Goal: Task Accomplishment & Management: Manage account settings

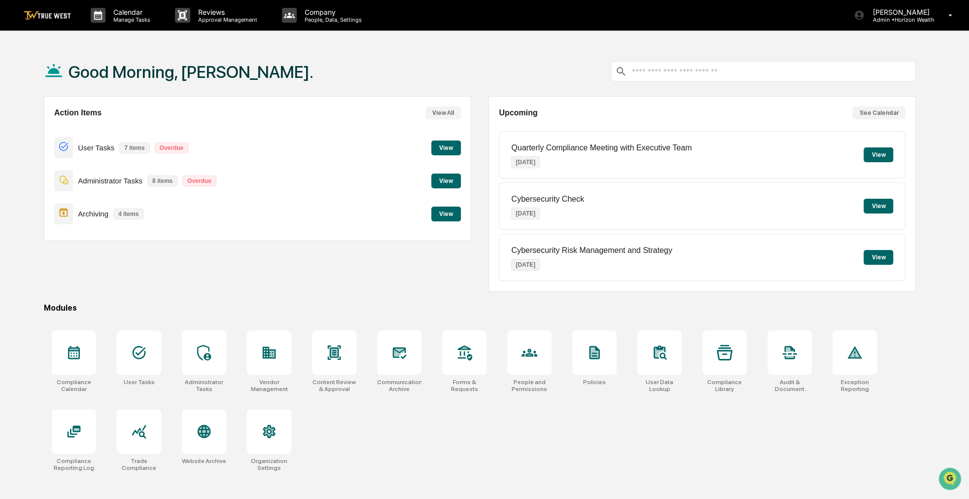
drag, startPoint x: 394, startPoint y: 245, endPoint x: 367, endPoint y: 259, distance: 31.1
click at [367, 259] on div "Action Items View All User Tasks 7 items Overdue View Administrator Tasks 8 ite…" at bounding box center [258, 193] width 428 height 195
click at [119, 20] on p "Manage Tasks" at bounding box center [131, 19] width 50 height 7
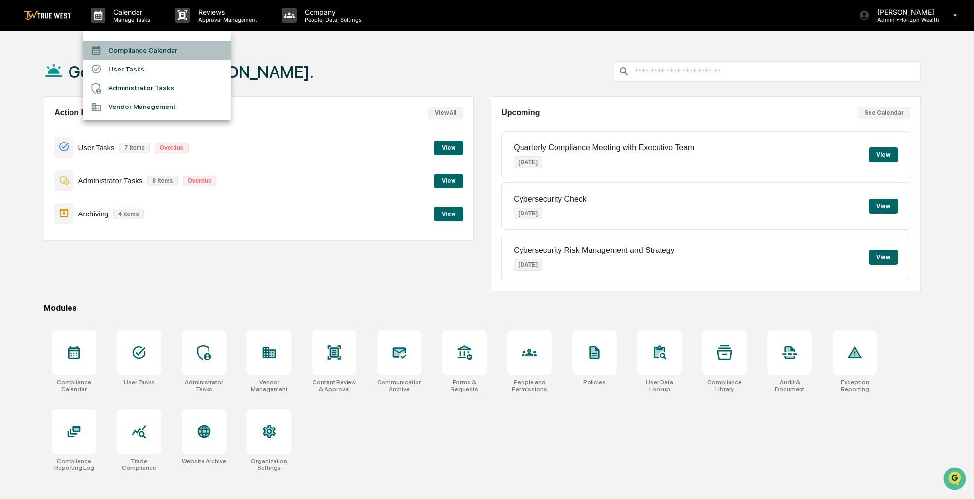
click at [137, 50] on li "Compliance Calendar" at bounding box center [157, 50] width 148 height 19
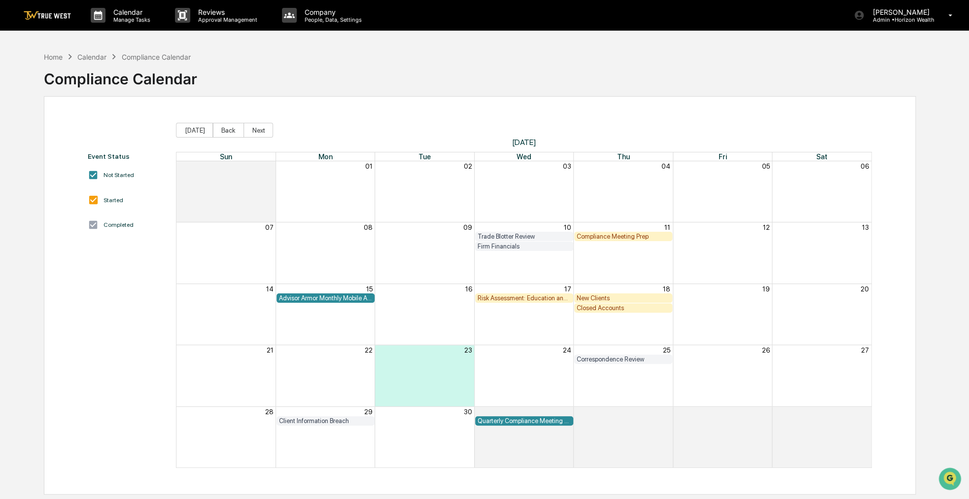
click at [610, 307] on div "Closed Accounts" at bounding box center [623, 307] width 93 height 7
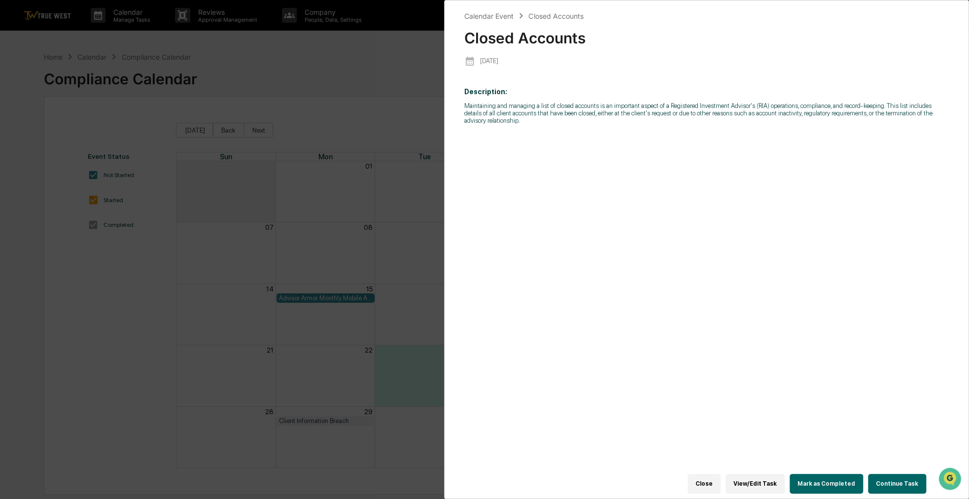
click at [891, 474] on button "Continue Task" at bounding box center [897, 484] width 58 height 20
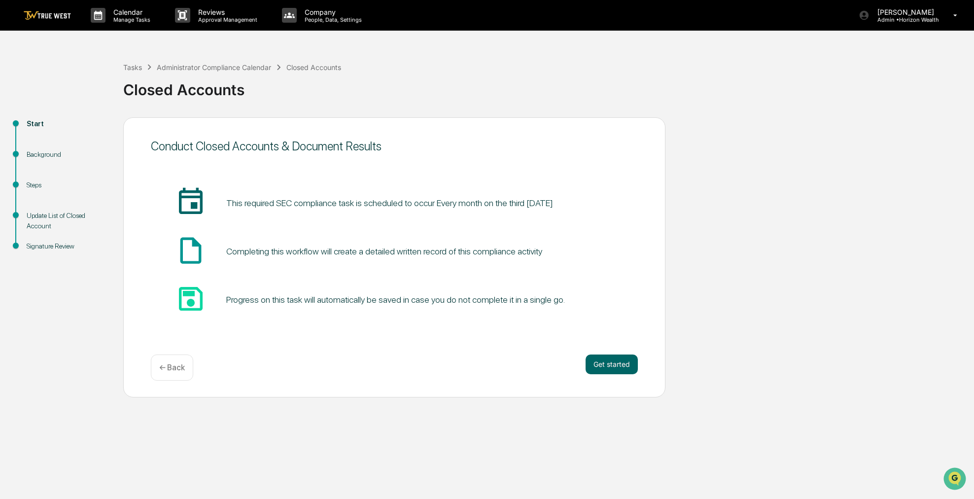
click at [431, 391] on div "Conduct Closed Accounts & Document Results insert_invitation_icon This required…" at bounding box center [394, 257] width 542 height 280
click at [635, 366] on button "Get started" at bounding box center [612, 365] width 52 height 20
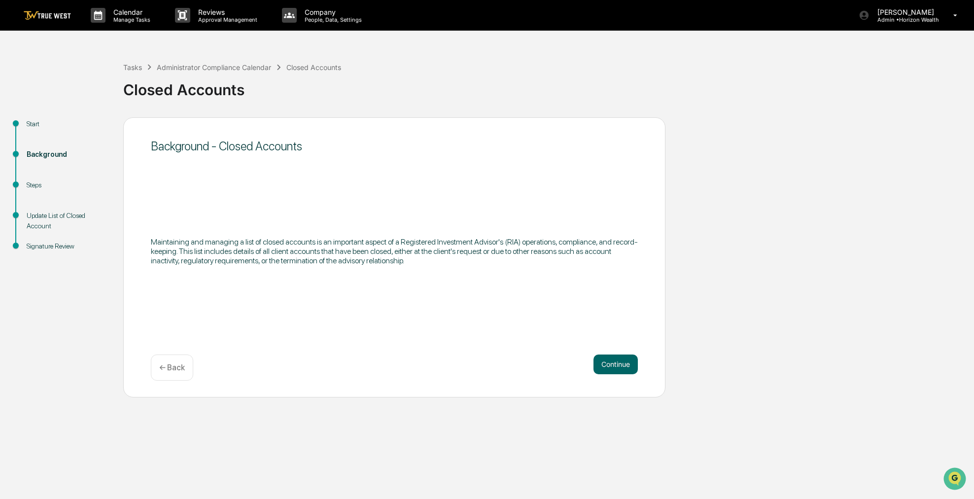
click at [635, 366] on button "Continue" at bounding box center [616, 365] width 44 height 20
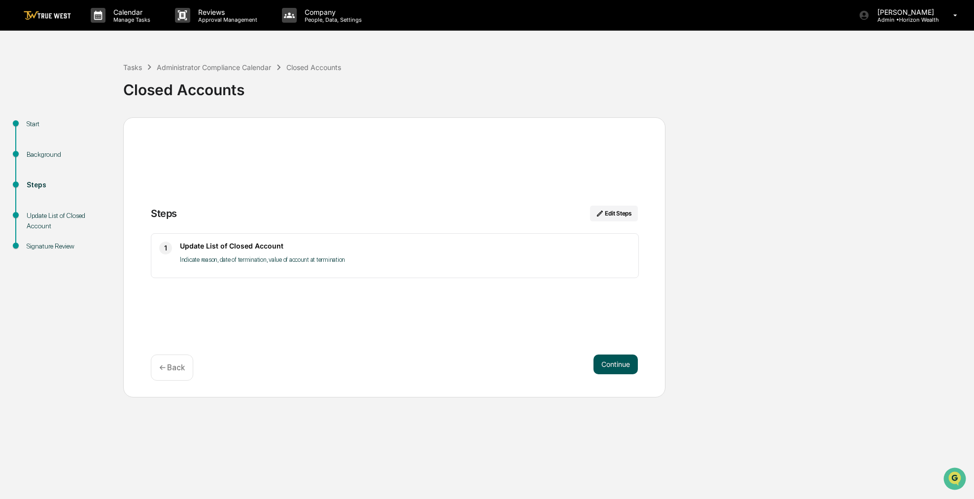
click at [632, 366] on button "Continue" at bounding box center [616, 365] width 44 height 20
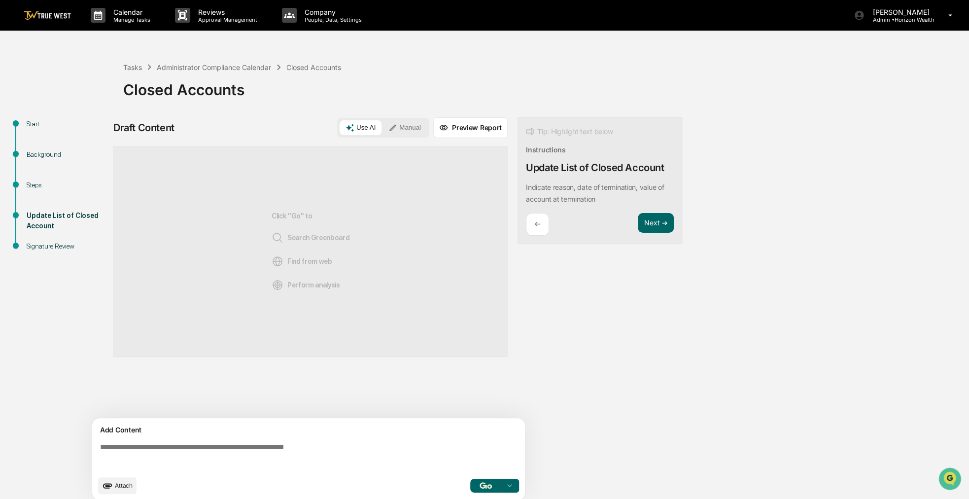
click at [416, 130] on button "Manual" at bounding box center [405, 127] width 44 height 15
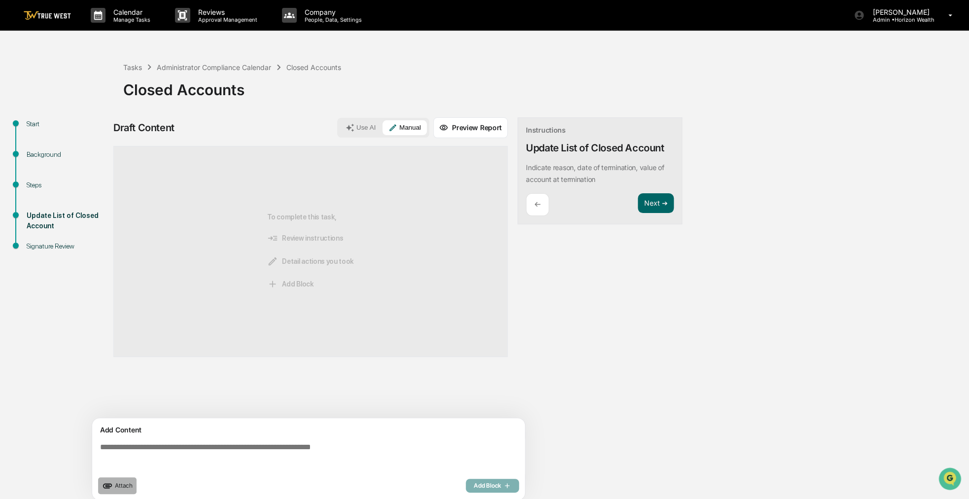
click at [122, 481] on button "Attach" at bounding box center [117, 485] width 38 height 17
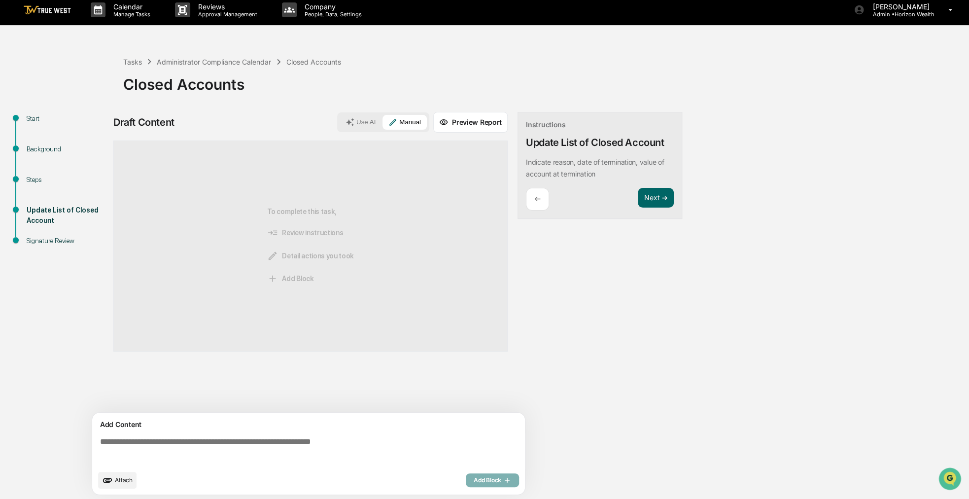
scroll to position [7, 0]
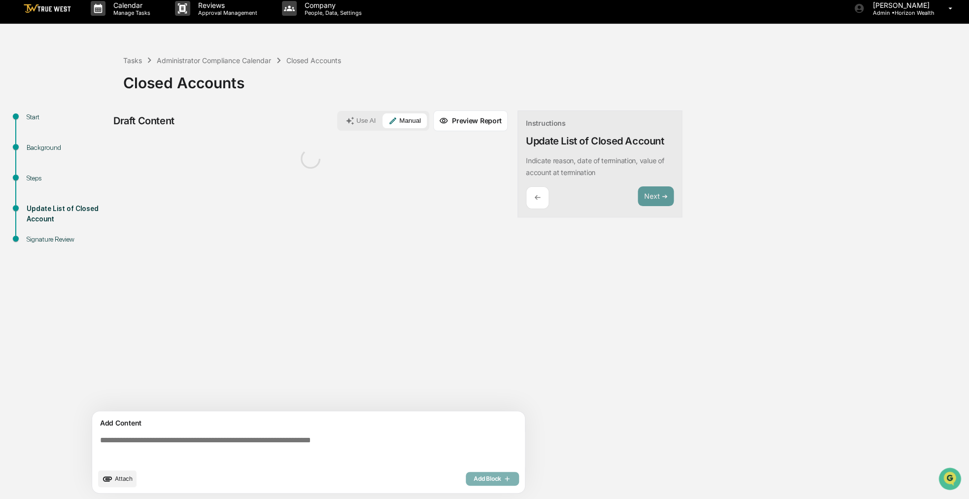
click at [197, 440] on textarea at bounding box center [310, 450] width 429 height 36
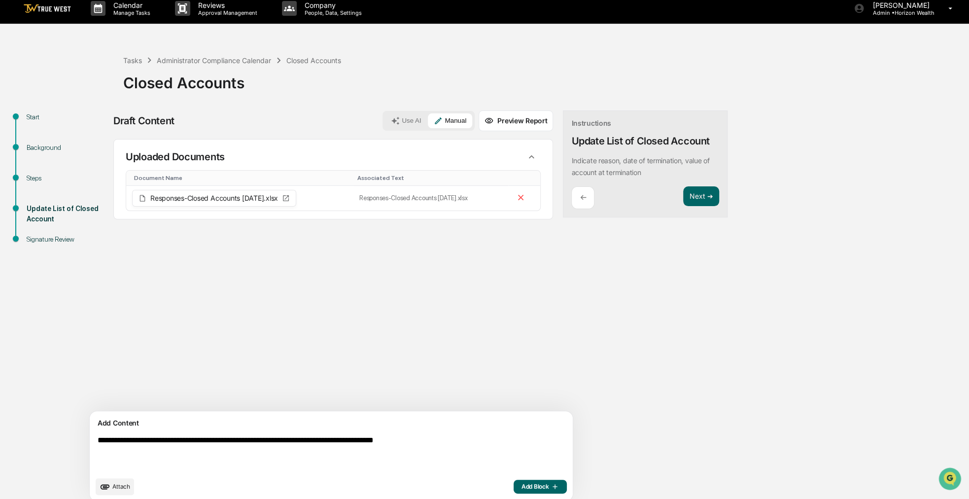
type textarea "**********"
click at [549, 486] on icon "button" at bounding box center [554, 487] width 10 height 8
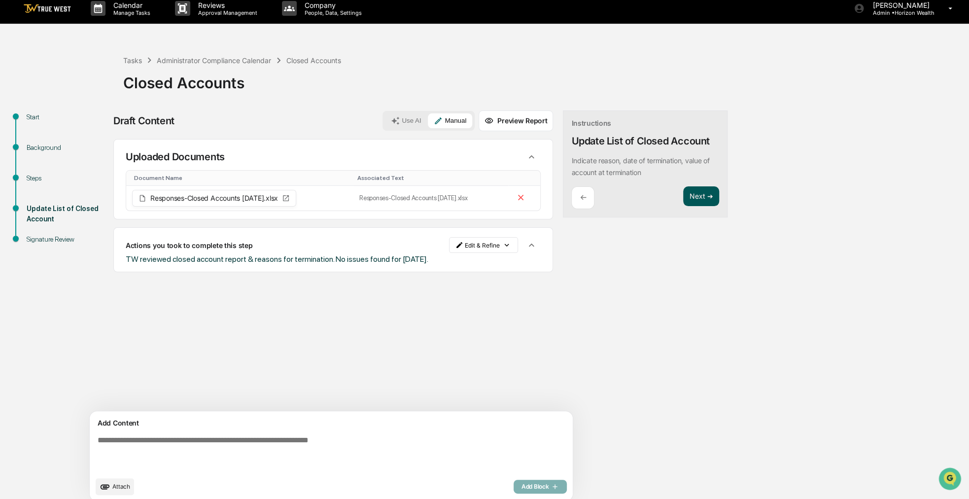
click at [683, 195] on button "Next ➔" at bounding box center [701, 196] width 36 height 20
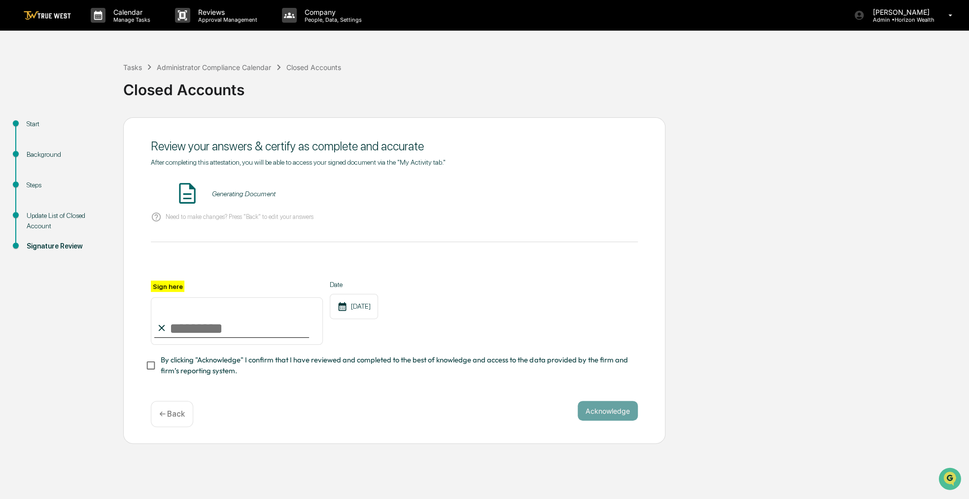
scroll to position [0, 0]
click at [247, 339] on input "Sign here" at bounding box center [237, 320] width 172 height 47
type input "**********"
click at [243, 368] on span "By clicking "Acknowledge" I confirm that I have reviewed and completed to the b…" at bounding box center [395, 366] width 469 height 22
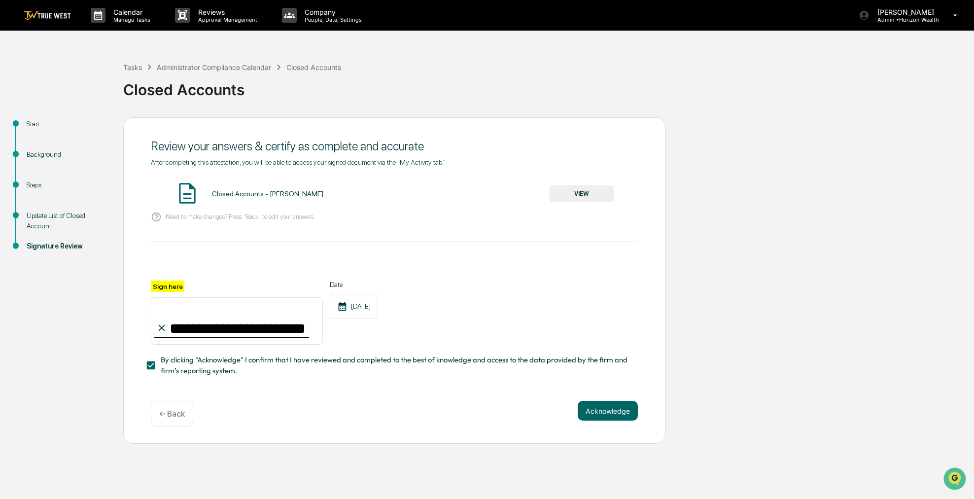
click at [592, 195] on button "VIEW" at bounding box center [582, 193] width 64 height 17
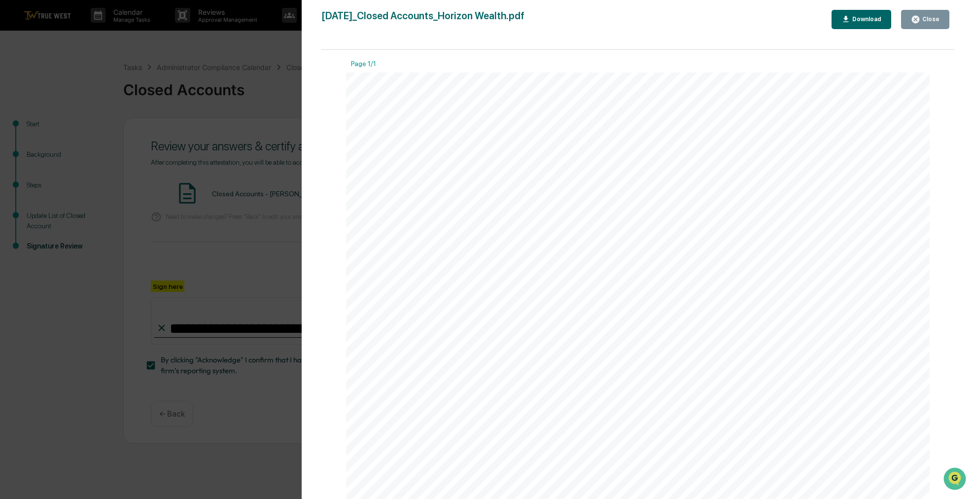
click at [939, 18] on div "Close" at bounding box center [930, 19] width 19 height 7
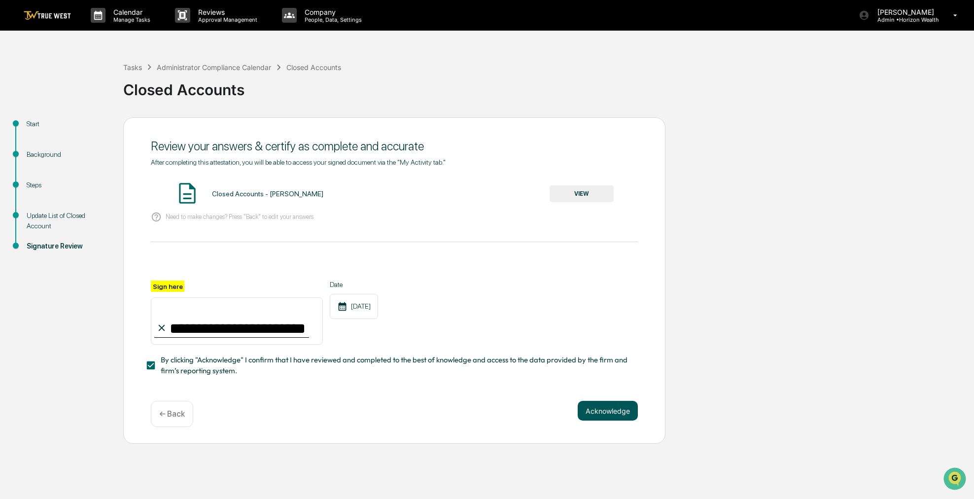
click at [603, 408] on button "Acknowledge" at bounding box center [608, 411] width 60 height 20
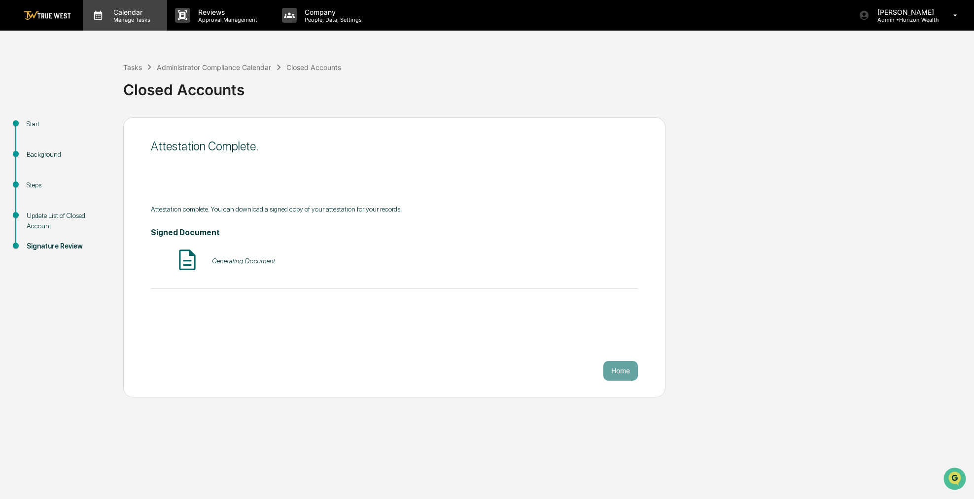
click at [137, 23] on div "Calendar Manage Tasks" at bounding box center [125, 15] width 84 height 31
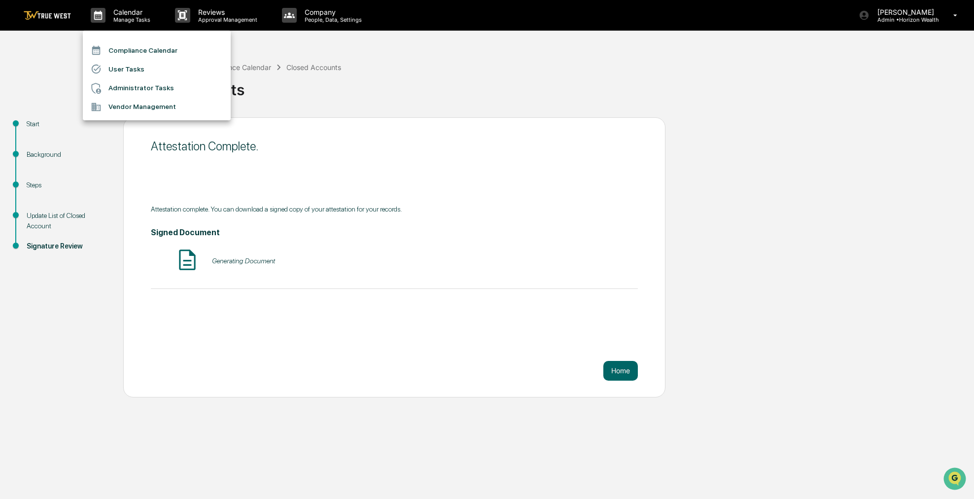
click at [137, 51] on li "Compliance Calendar" at bounding box center [157, 50] width 148 height 19
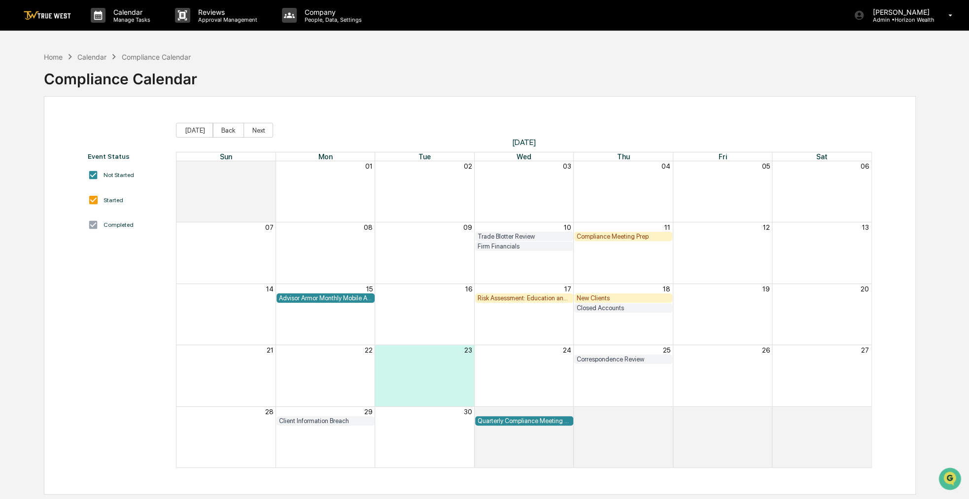
click at [584, 302] on div "New Clients" at bounding box center [623, 297] width 98 height 9
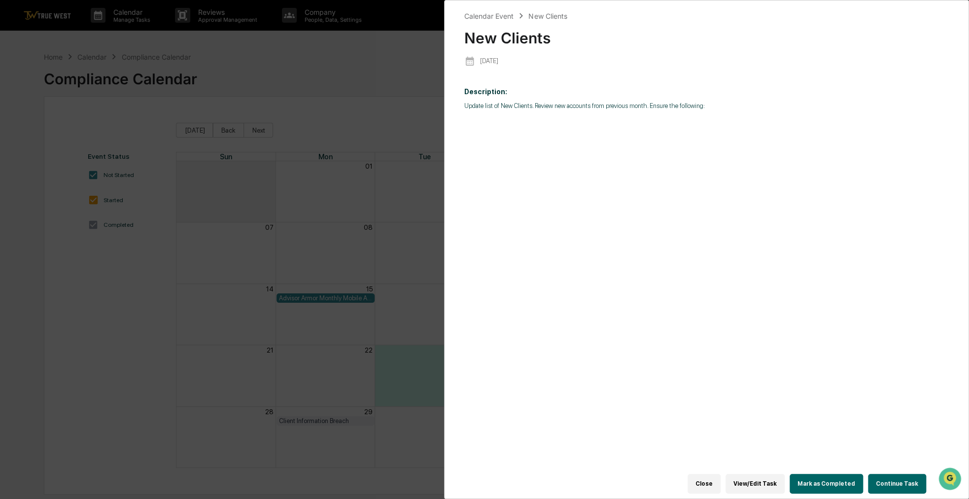
click at [887, 475] on button "Continue Task" at bounding box center [897, 484] width 58 height 20
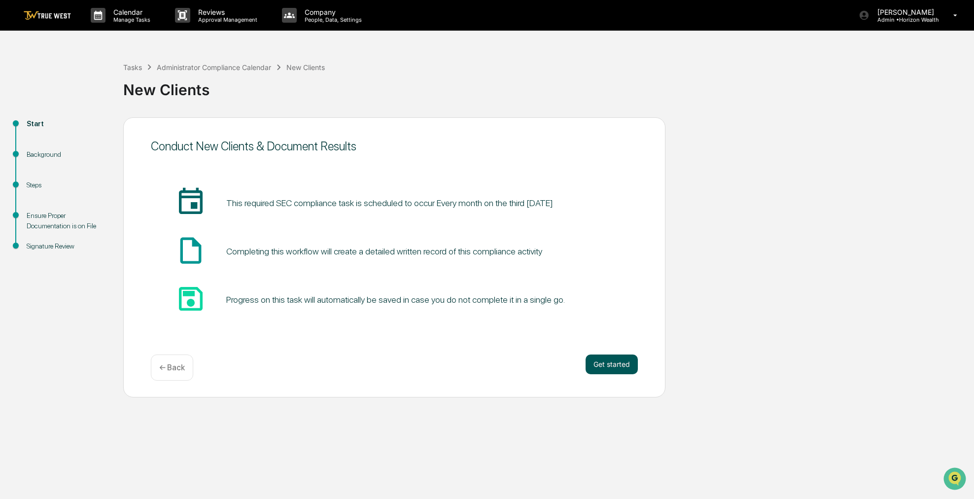
click at [605, 364] on button "Get started" at bounding box center [612, 365] width 52 height 20
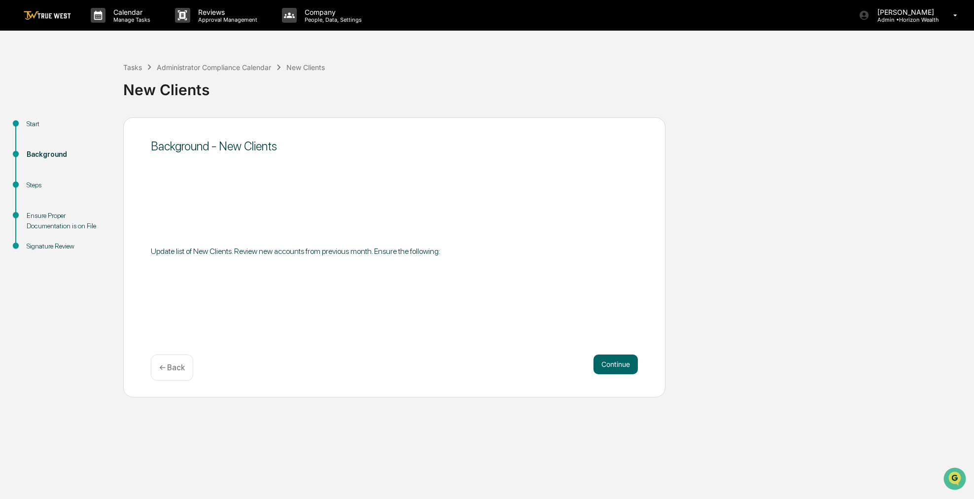
click at [605, 364] on button "Continue" at bounding box center [616, 365] width 44 height 20
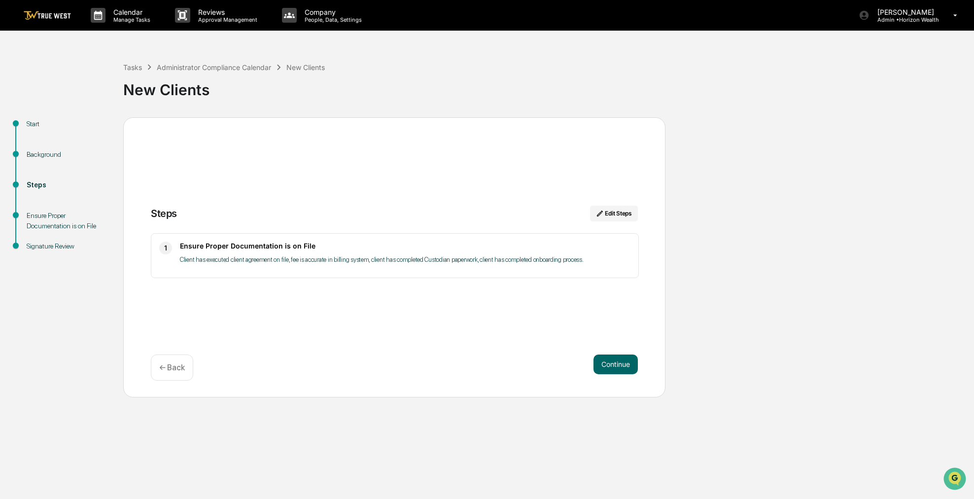
click at [605, 364] on button "Continue" at bounding box center [616, 365] width 44 height 20
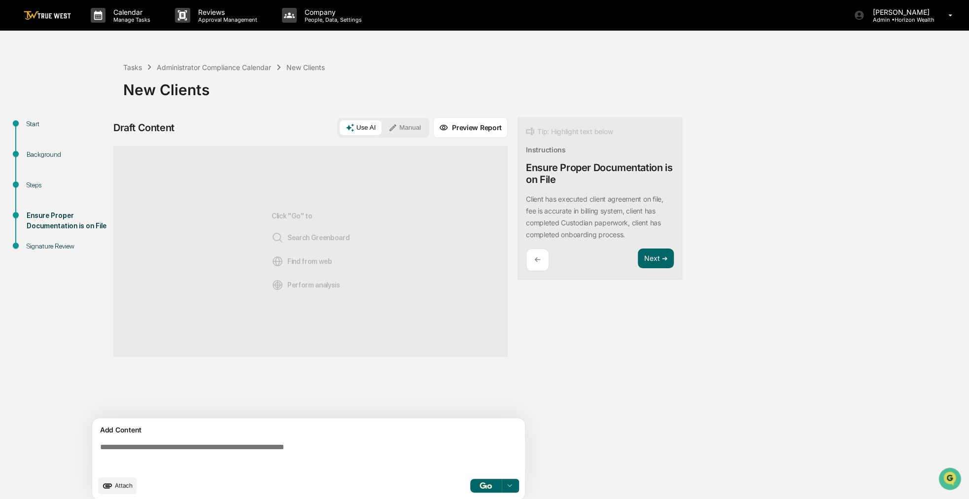
click at [417, 119] on div "Use AI Manual" at bounding box center [383, 128] width 92 height 20
click at [417, 123] on button "Manual" at bounding box center [405, 127] width 44 height 15
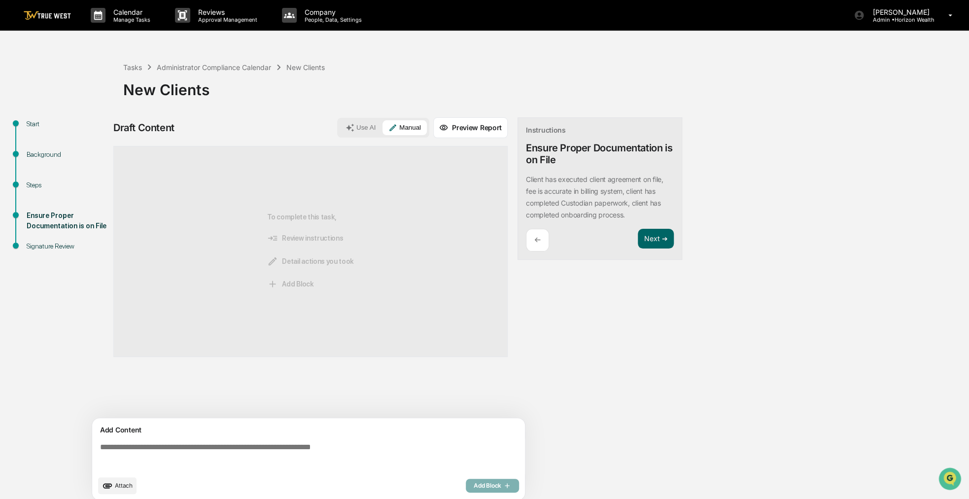
click at [120, 483] on span "Attach" at bounding box center [124, 485] width 18 height 7
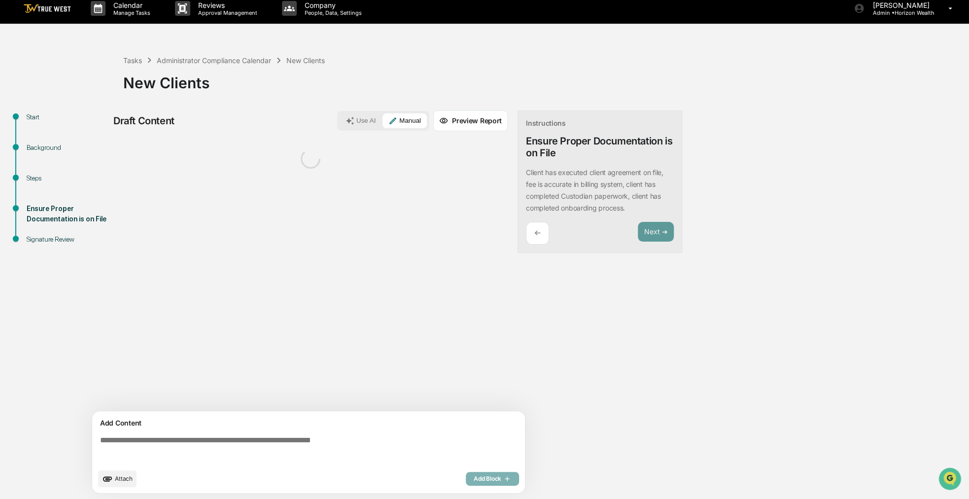
click at [176, 444] on textarea at bounding box center [310, 450] width 429 height 36
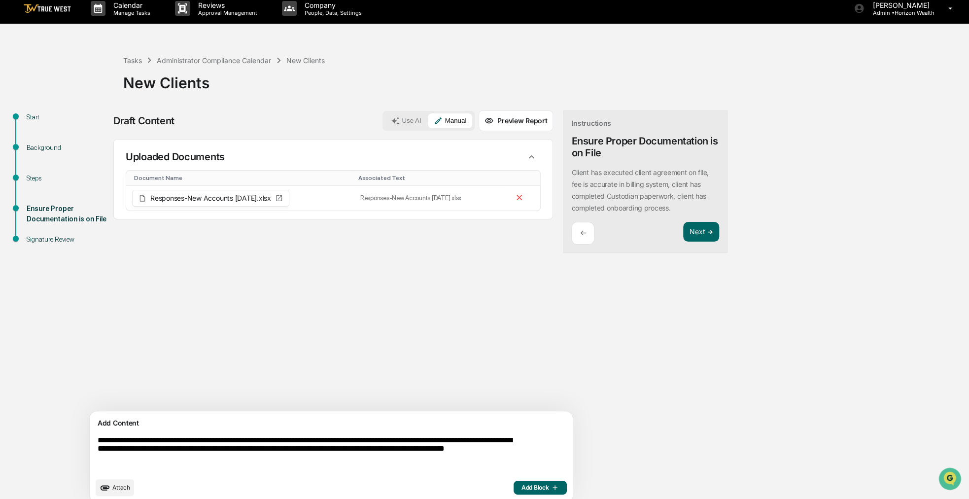
type textarea "**********"
click at [522, 487] on span "Add Block" at bounding box center [540, 488] width 37 height 8
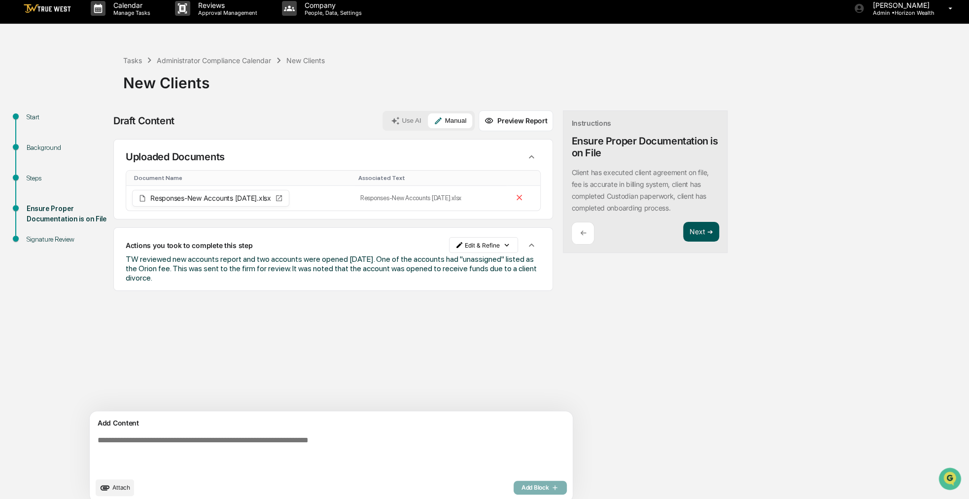
click at [683, 231] on button "Next ➔" at bounding box center [701, 232] width 36 height 20
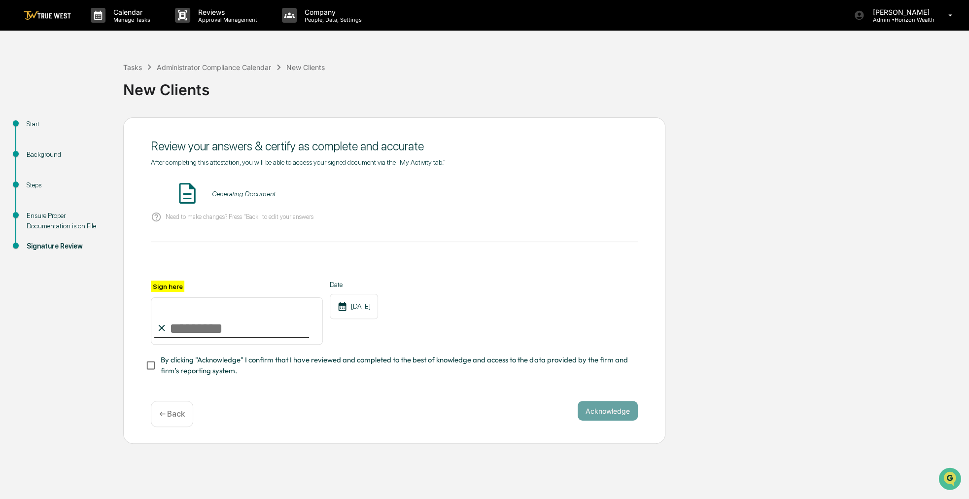
scroll to position [0, 0]
click at [265, 335] on input "Sign here" at bounding box center [237, 320] width 172 height 47
type input "**********"
click at [264, 366] on span "By clicking "Acknowledge" I confirm that I have reviewed and completed to the b…" at bounding box center [395, 366] width 469 height 22
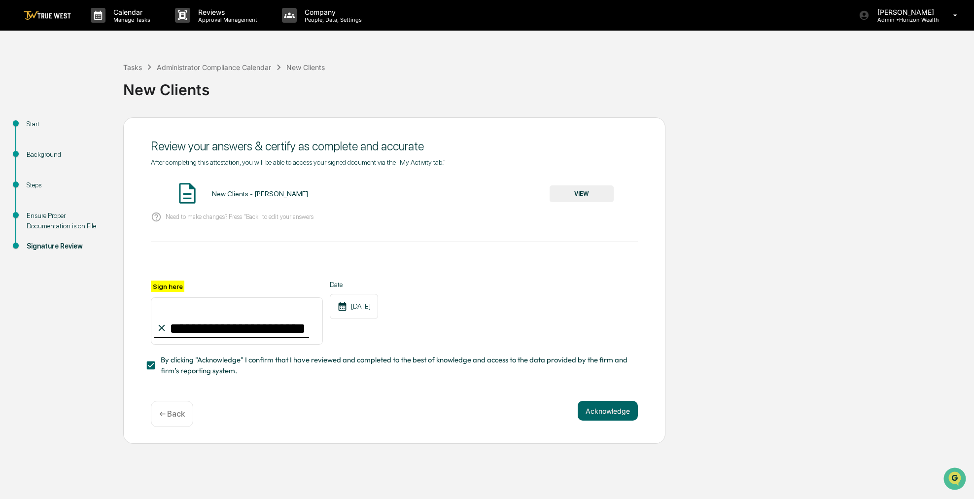
click at [563, 201] on button "VIEW" at bounding box center [582, 193] width 64 height 17
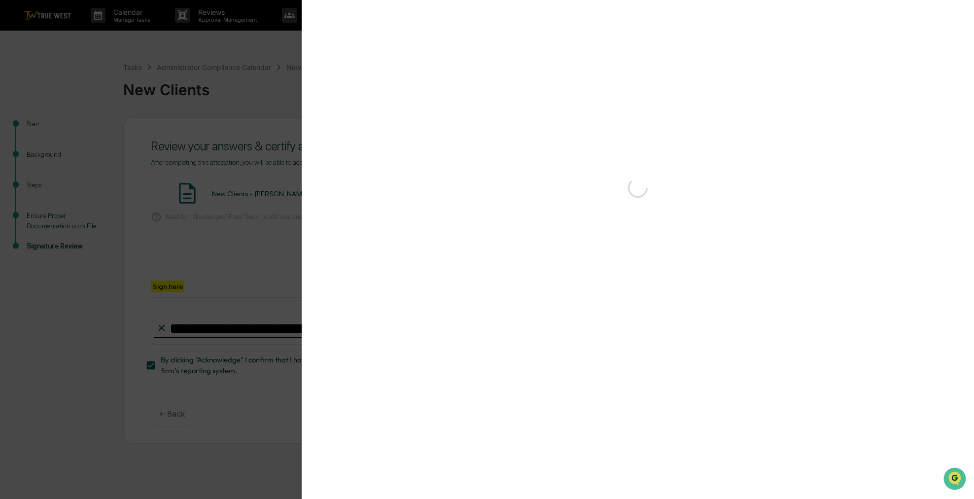
click at [690, 232] on div at bounding box center [638, 469] width 633 height 474
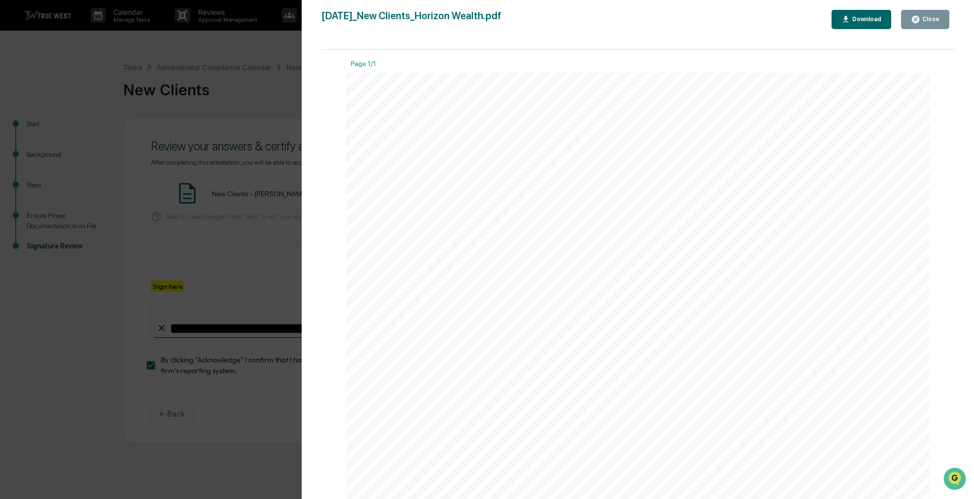
click at [923, 23] on div "Close" at bounding box center [930, 19] width 19 height 7
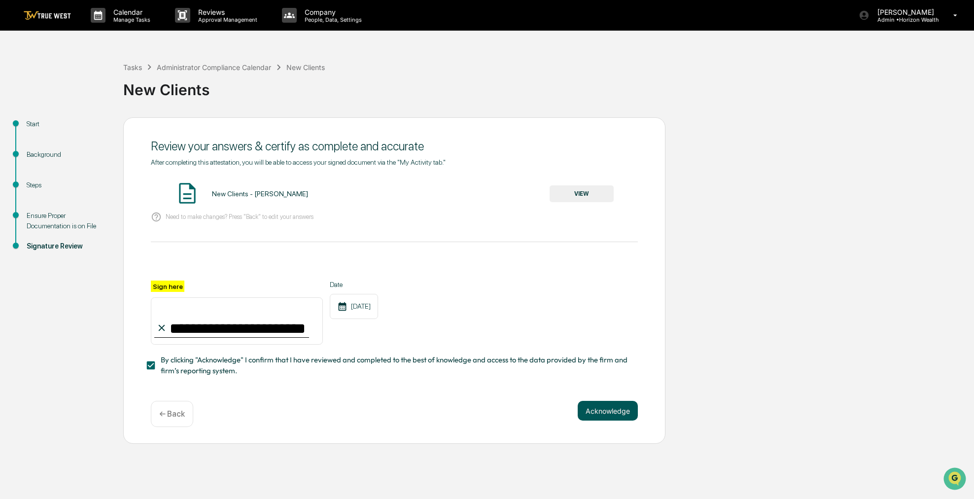
click at [593, 421] on button "Acknowledge" at bounding box center [608, 411] width 60 height 20
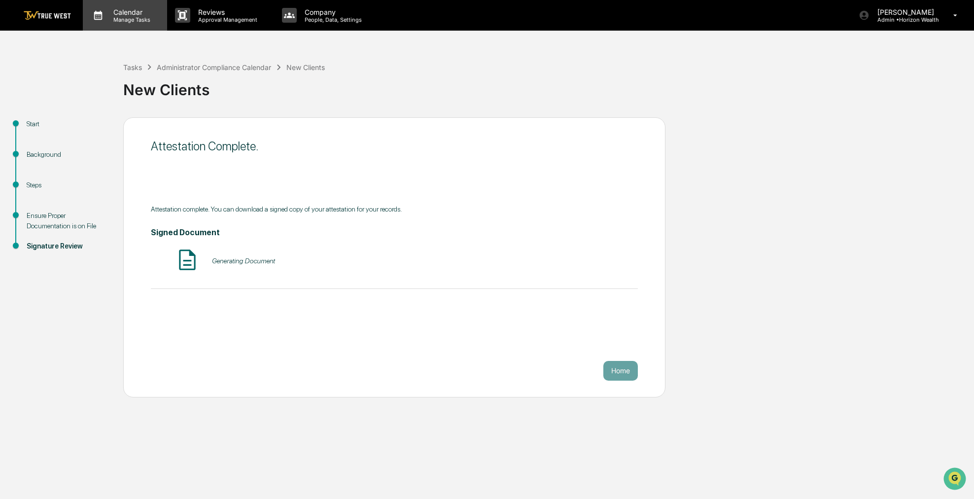
click at [129, 17] on p "Manage Tasks" at bounding box center [131, 19] width 50 height 7
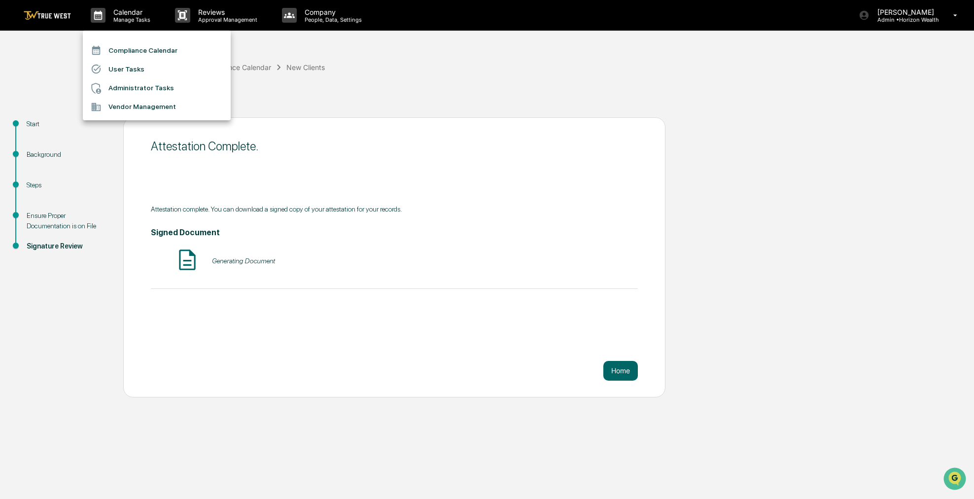
click at [130, 43] on li "Compliance Calendar" at bounding box center [157, 50] width 148 height 19
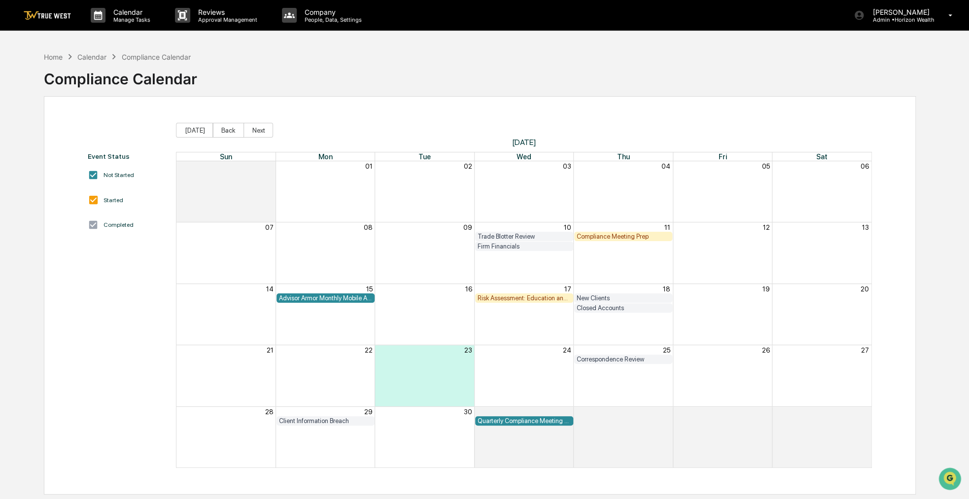
click at [320, 295] on div "Advisor Armor Monthly Mobile Applet Scan" at bounding box center [325, 297] width 93 height 7
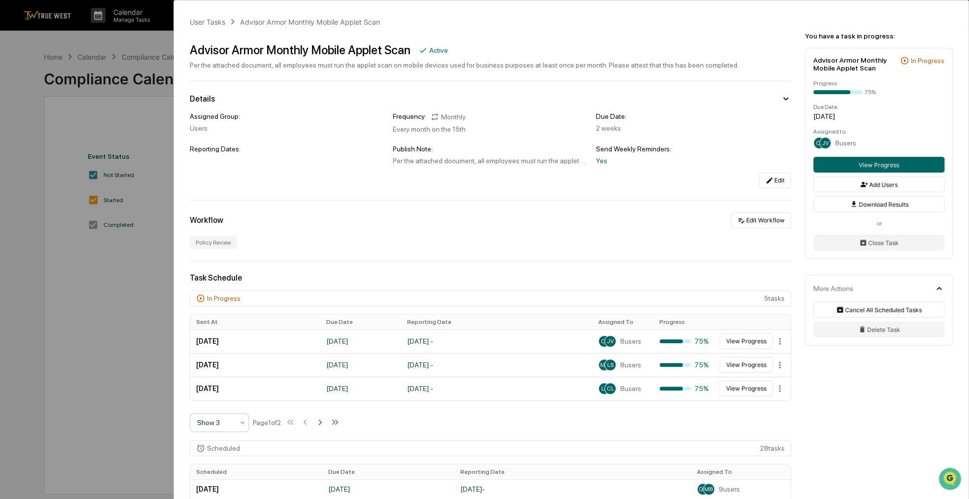
click at [233, 424] on div at bounding box center [215, 423] width 36 height 10
click at [224, 396] on div "Show 10" at bounding box center [219, 399] width 58 height 20
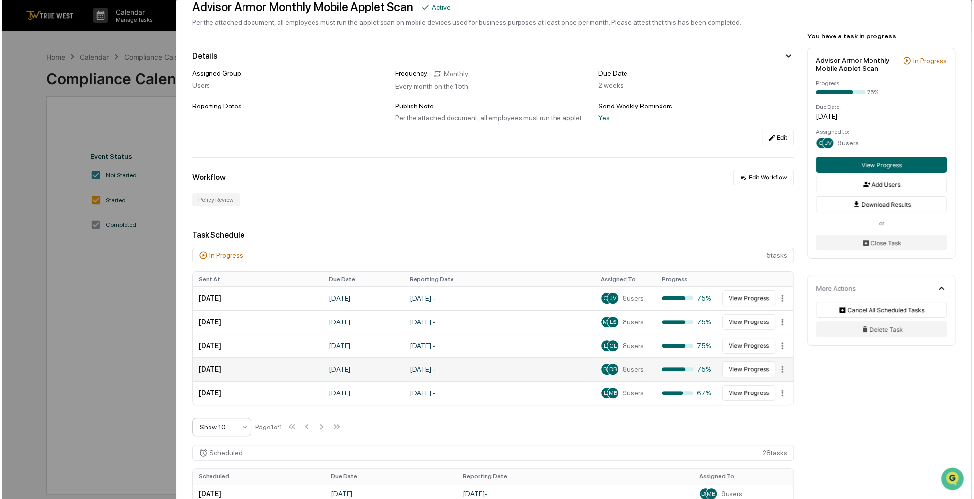
scroll to position [99, 0]
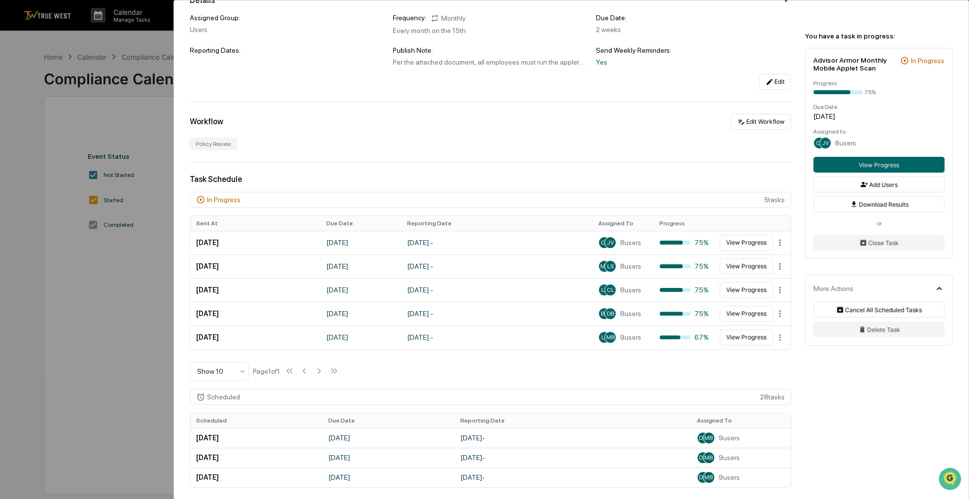
drag, startPoint x: 517, startPoint y: 356, endPoint x: 508, endPoint y: 359, distance: 8.9
click at [508, 359] on div "In Progress 5 task s Sent At Due Date Reporting Date Assigned To Progress [DATE…" at bounding box center [491, 286] width 602 height 189
click at [139, 113] on div "User Tasks Advisor Armor Monthly Mobile Applet Scan Advisor Armor Monthly Mobil…" at bounding box center [484, 249] width 969 height 499
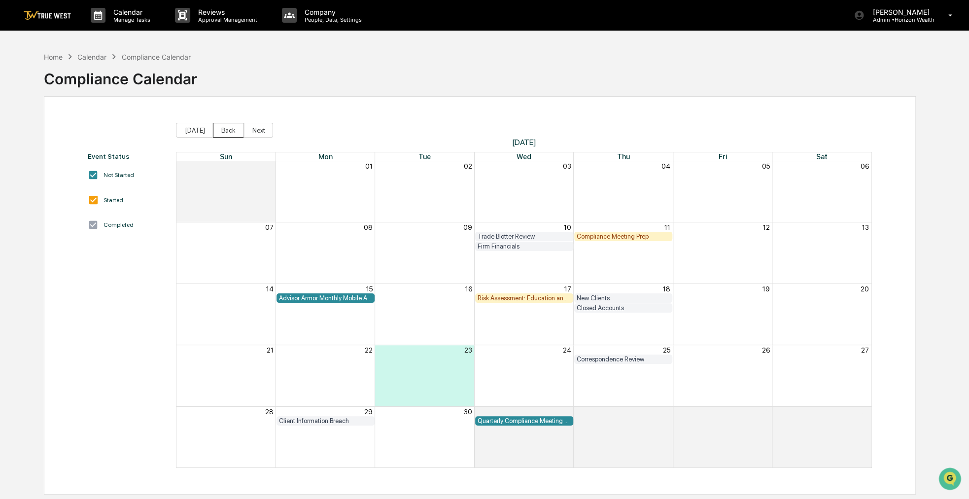
click at [227, 130] on button "Back" at bounding box center [228, 130] width 31 height 15
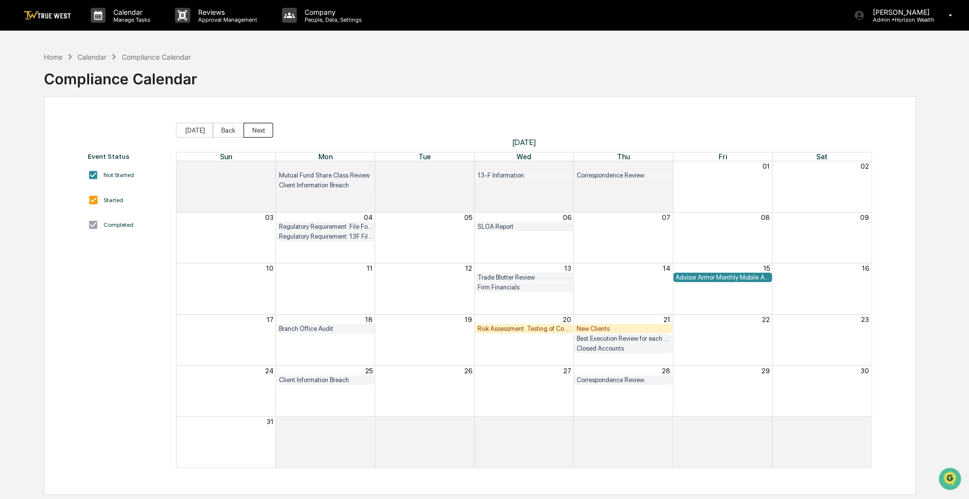
click at [251, 130] on button "Next" at bounding box center [259, 130] width 30 height 15
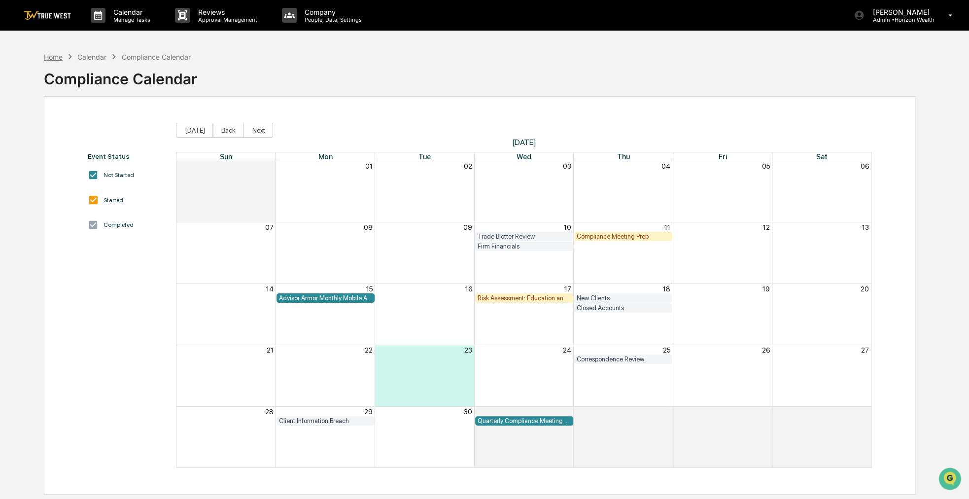
click at [58, 56] on div "Home" at bounding box center [53, 57] width 19 height 8
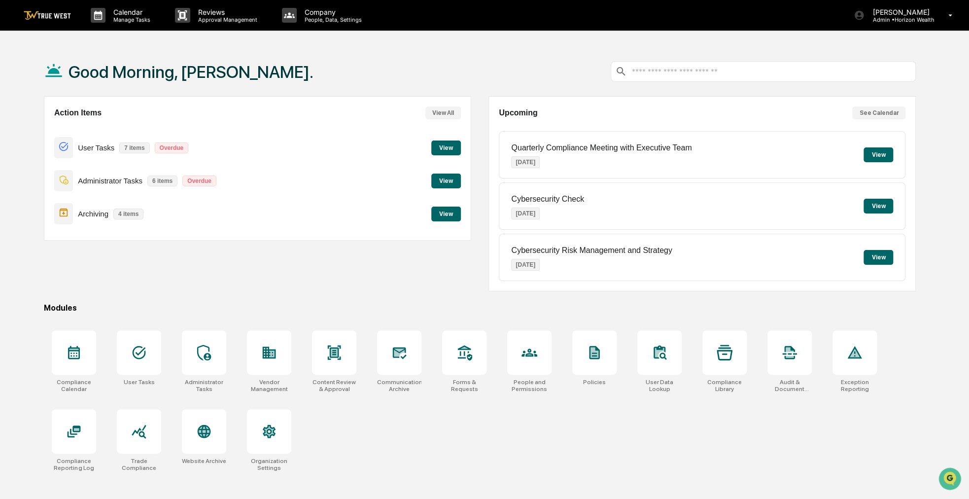
click at [448, 211] on button "View" at bounding box center [446, 214] width 30 height 15
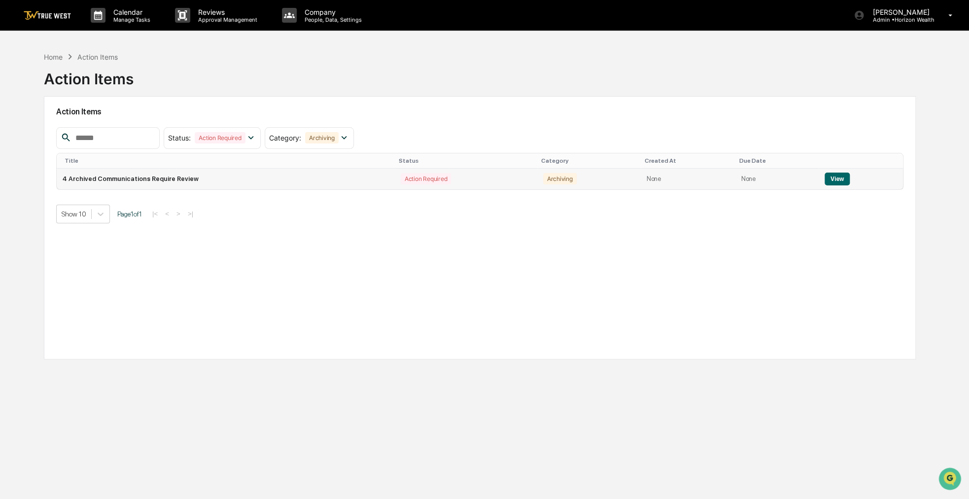
click at [848, 180] on td "View" at bounding box center [861, 179] width 85 height 21
click at [839, 179] on button "View" at bounding box center [837, 179] width 25 height 13
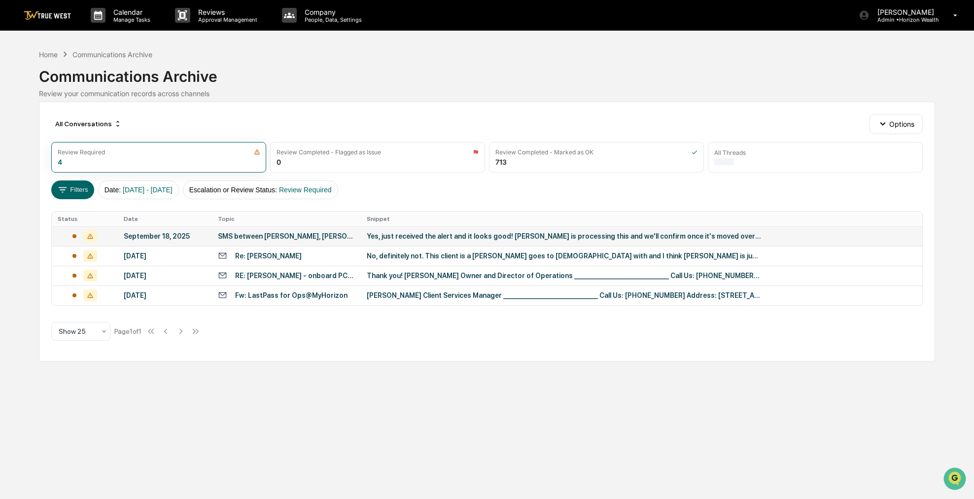
click at [314, 237] on div "SMS between [PERSON_NAME], [PERSON_NAME], text is great" at bounding box center [286, 236] width 137 height 8
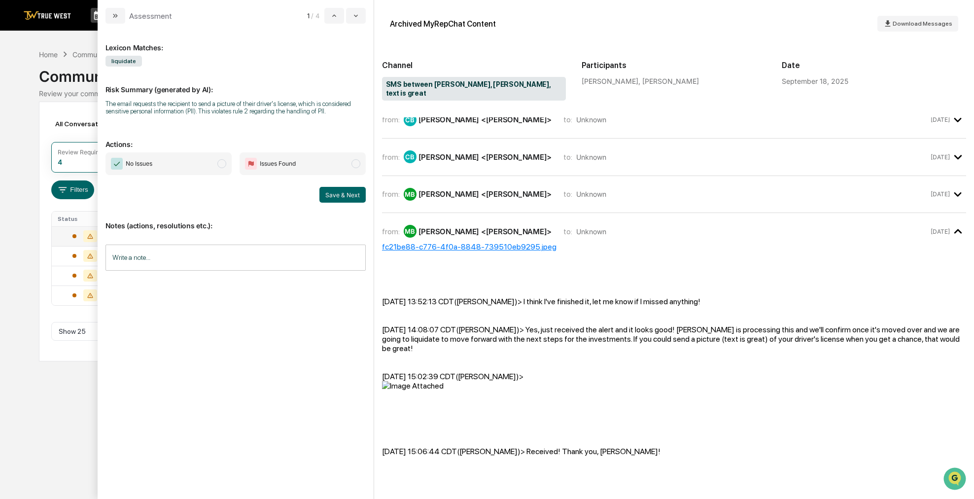
scroll to position [160, 0]
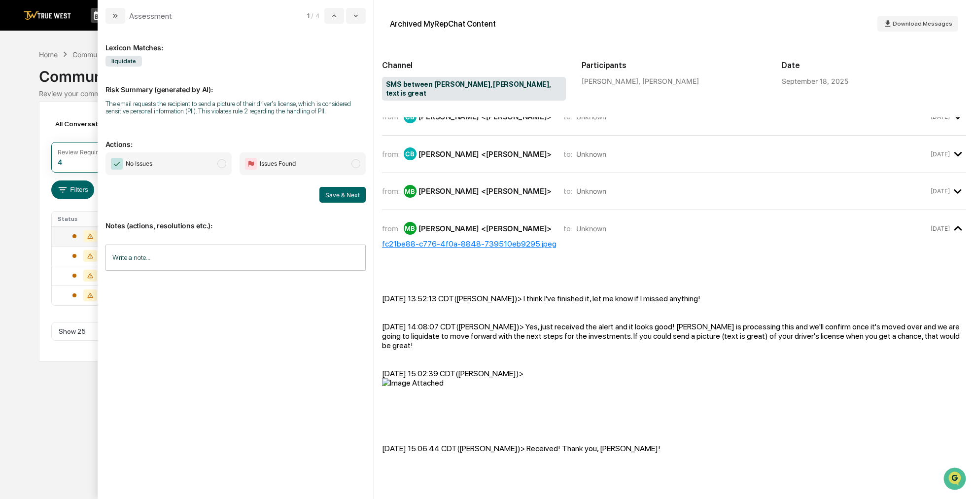
click at [226, 164] on span "modal" at bounding box center [221, 163] width 9 height 9
click at [333, 193] on button "Save & Next" at bounding box center [343, 195] width 46 height 16
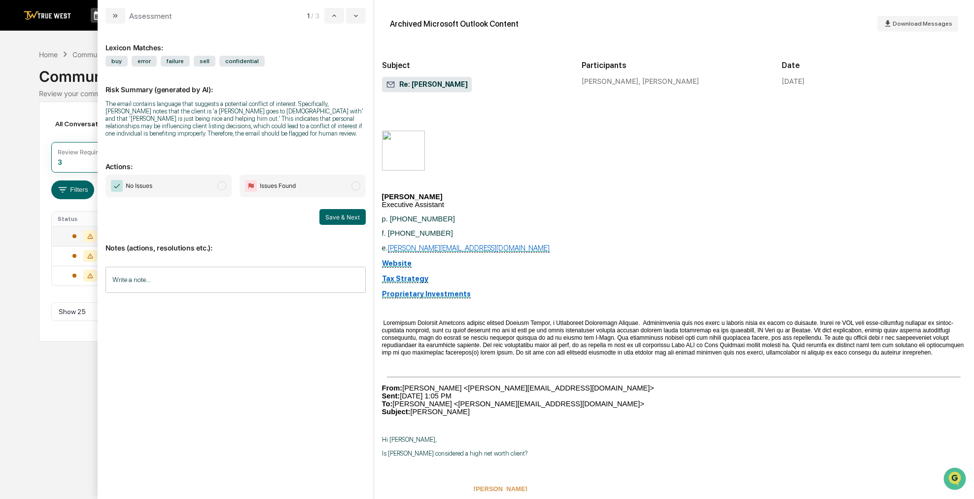
scroll to position [793, 0]
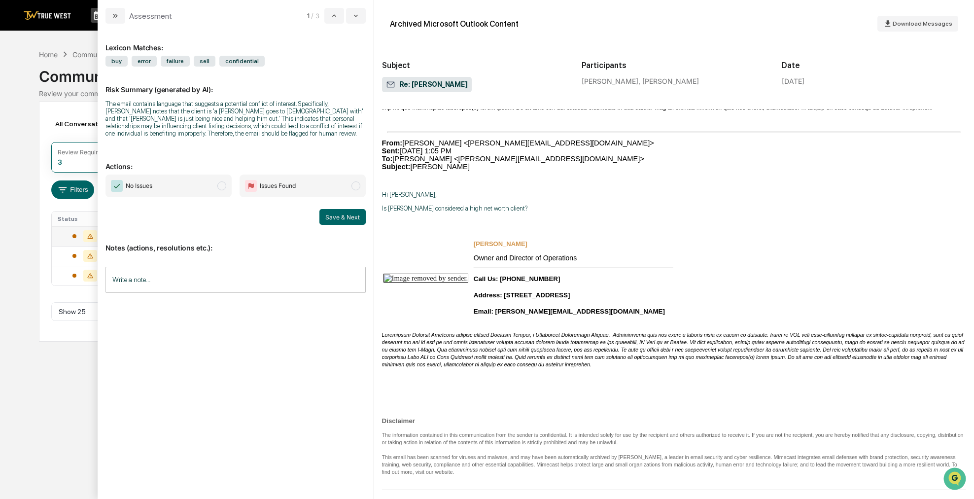
drag, startPoint x: 720, startPoint y: 303, endPoint x: 695, endPoint y: 240, distance: 67.5
click at [695, 240] on div "Hi [PERSON_NAME], Is [PERSON_NAME] considered a high net worth client? [PERSON_…" at bounding box center [674, 293] width 584 height 205
drag, startPoint x: 699, startPoint y: 215, endPoint x: 661, endPoint y: 210, distance: 38.3
click at [661, 210] on p "Is [PERSON_NAME] considered a high net worth client?" at bounding box center [674, 208] width 584 height 7
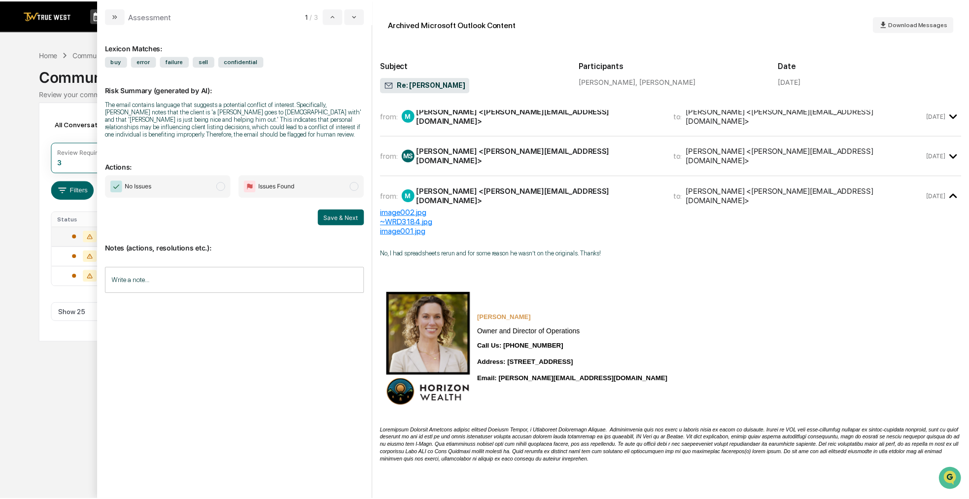
scroll to position [0, 0]
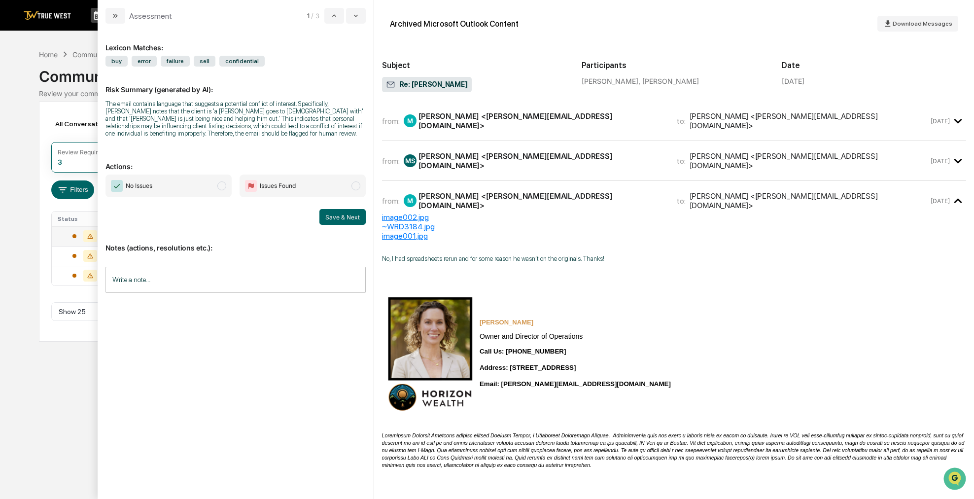
drag, startPoint x: 624, startPoint y: 280, endPoint x: 584, endPoint y: 279, distance: 39.5
click at [584, 284] on td "[PERSON_NAME] Owner and Director of Operations Call Us: [PHONE_NUMBER] Address:…" at bounding box center [576, 354] width 194 height 141
drag, startPoint x: 584, startPoint y: 277, endPoint x: 554, endPoint y: 284, distance: 30.8
click at [554, 284] on td "[PERSON_NAME] Owner and Director of Operations Call Us: [PHONE_NUMBER] Address:…" at bounding box center [576, 354] width 194 height 141
click at [542, 157] on div "[PERSON_NAME] <[PERSON_NAME][EMAIL_ADDRESS][DOMAIN_NAME]>" at bounding box center [542, 160] width 247 height 19
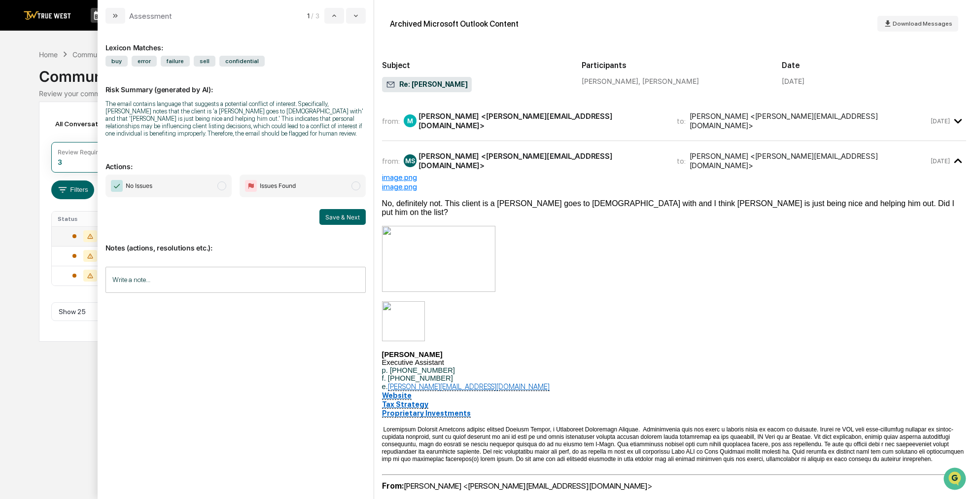
drag, startPoint x: 568, startPoint y: 265, endPoint x: 554, endPoint y: 258, distance: 15.9
click at [554, 258] on p "modal" at bounding box center [674, 260] width 584 height 68
click at [531, 121] on div "[PERSON_NAME] <[PERSON_NAME][EMAIL_ADDRESS][DOMAIN_NAME]>" at bounding box center [542, 120] width 247 height 19
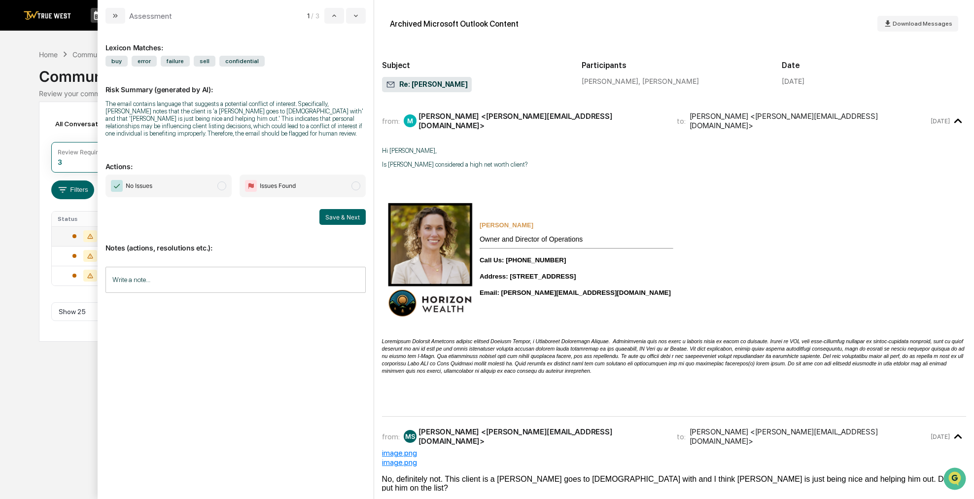
click at [203, 191] on span "No Issues" at bounding box center [169, 186] width 126 height 23
click at [351, 215] on button "Save & Next" at bounding box center [343, 217] width 46 height 16
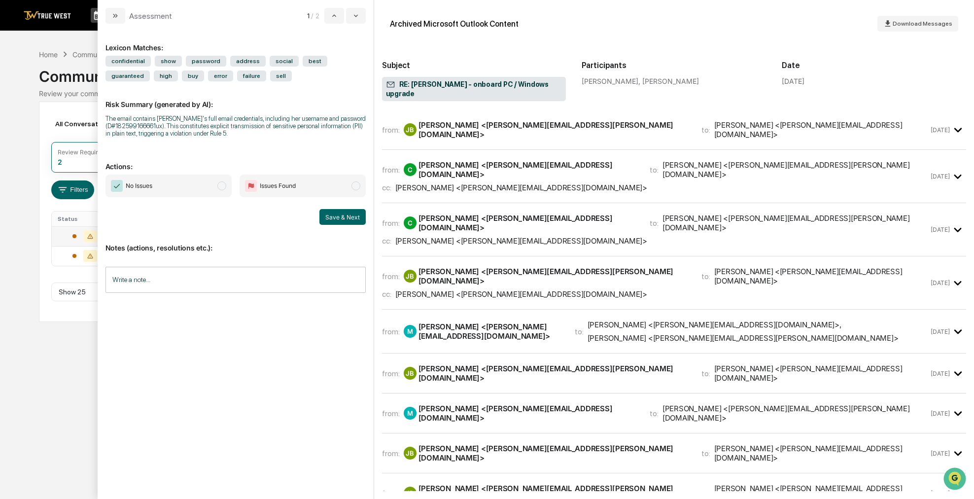
click at [202, 191] on span "No Issues" at bounding box center [169, 186] width 126 height 23
click at [341, 217] on button "Save & Next" at bounding box center [343, 217] width 46 height 16
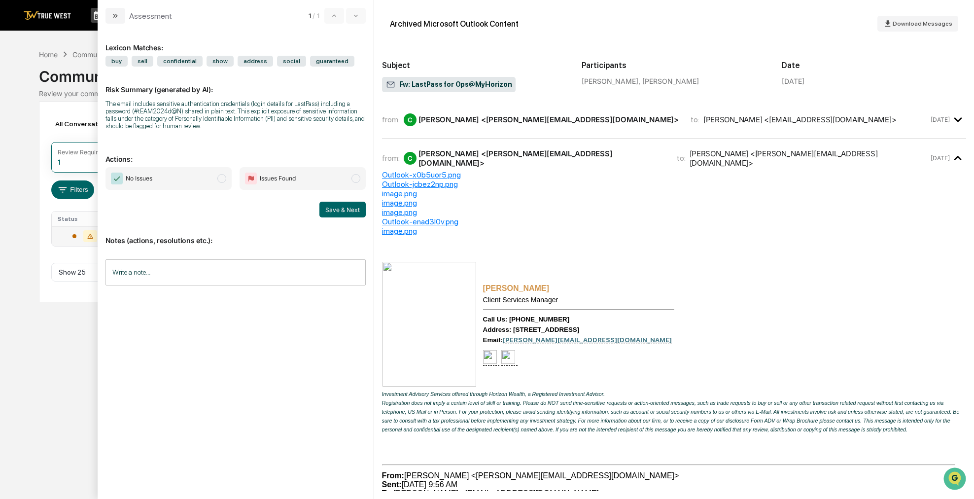
click at [218, 177] on span "modal" at bounding box center [221, 178] width 9 height 9
click at [344, 214] on button "Save & Next" at bounding box center [343, 210] width 46 height 16
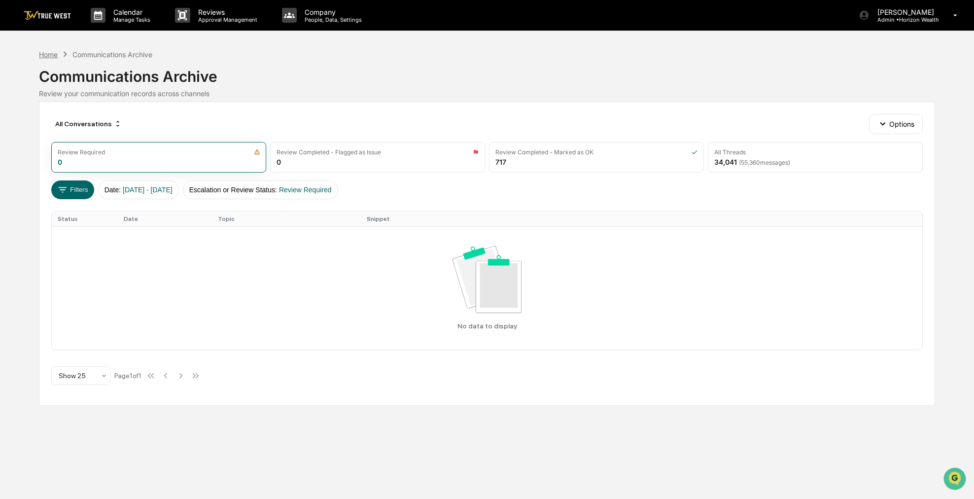
click at [55, 54] on div "Home" at bounding box center [48, 54] width 19 height 8
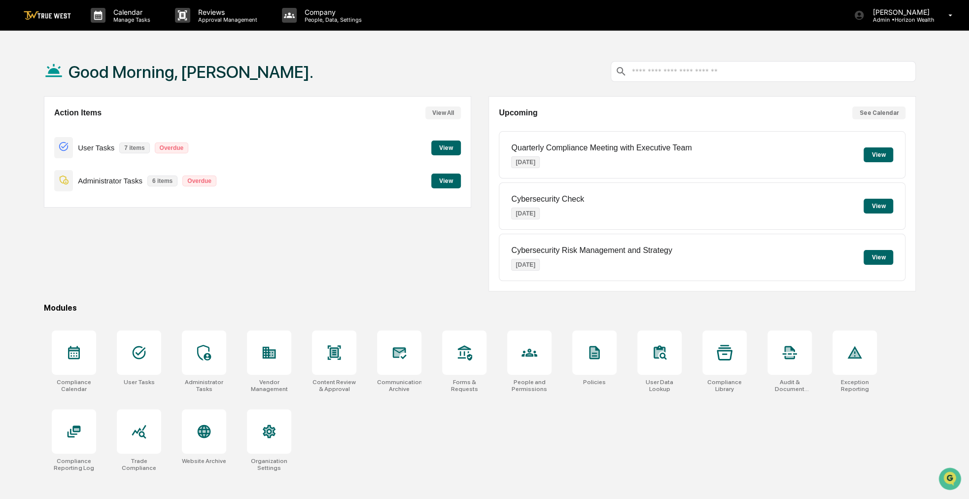
click at [446, 147] on button "View" at bounding box center [446, 148] width 30 height 15
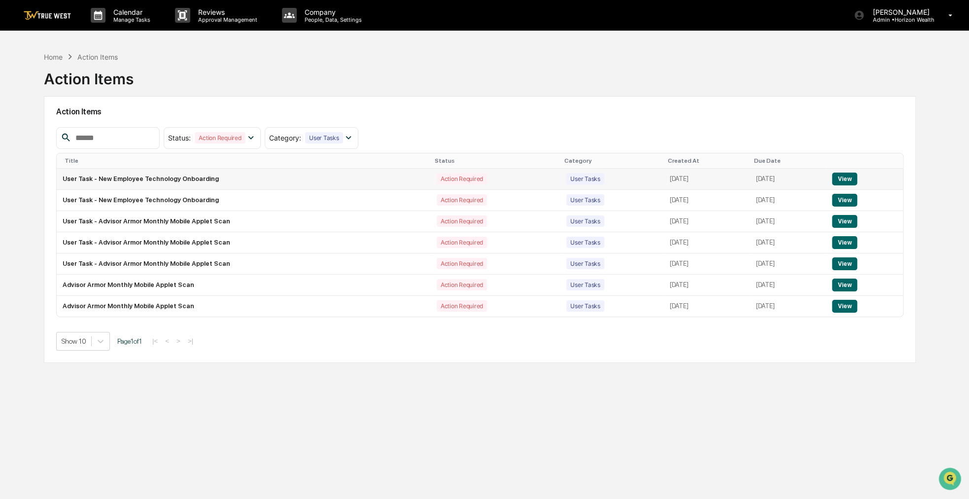
click at [849, 176] on button "View" at bounding box center [844, 179] width 25 height 13
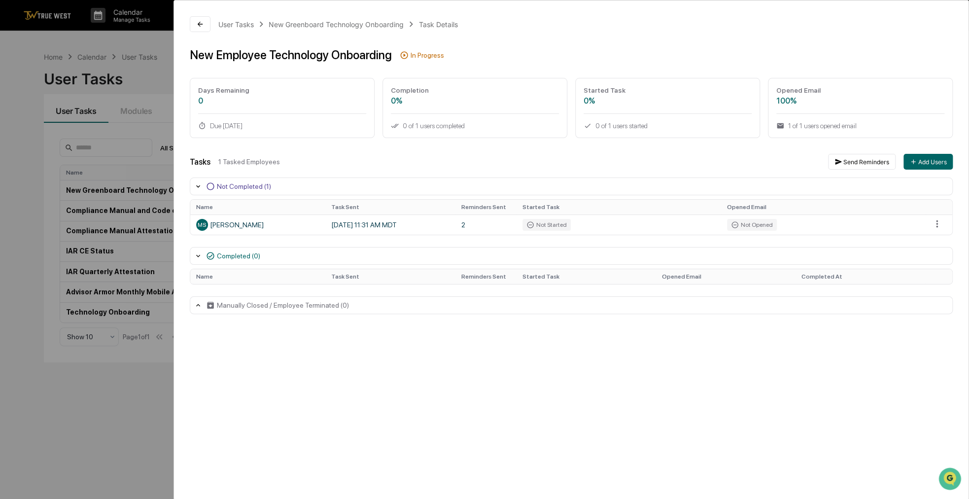
click at [38, 178] on div "User Tasks New Greenboard Technology Onboarding Task Details New Employee Techn…" at bounding box center [484, 249] width 969 height 499
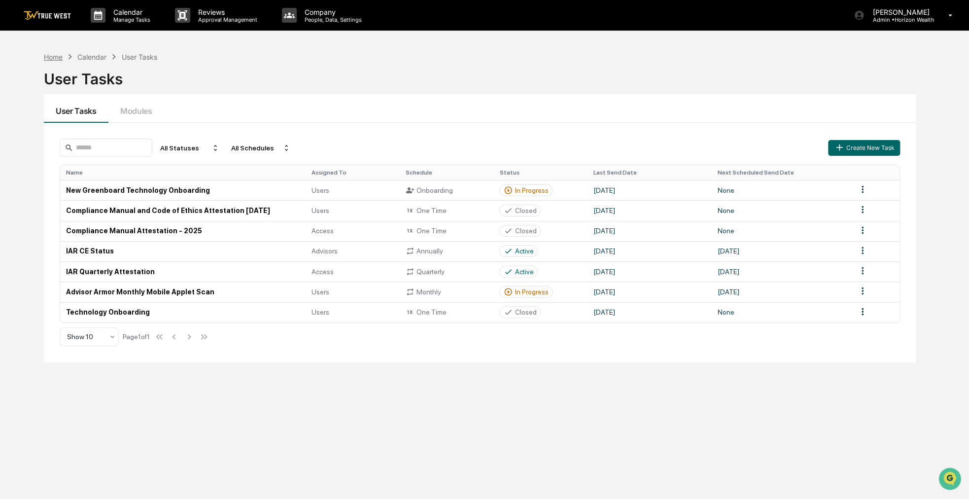
click at [47, 57] on div "Home" at bounding box center [53, 57] width 19 height 8
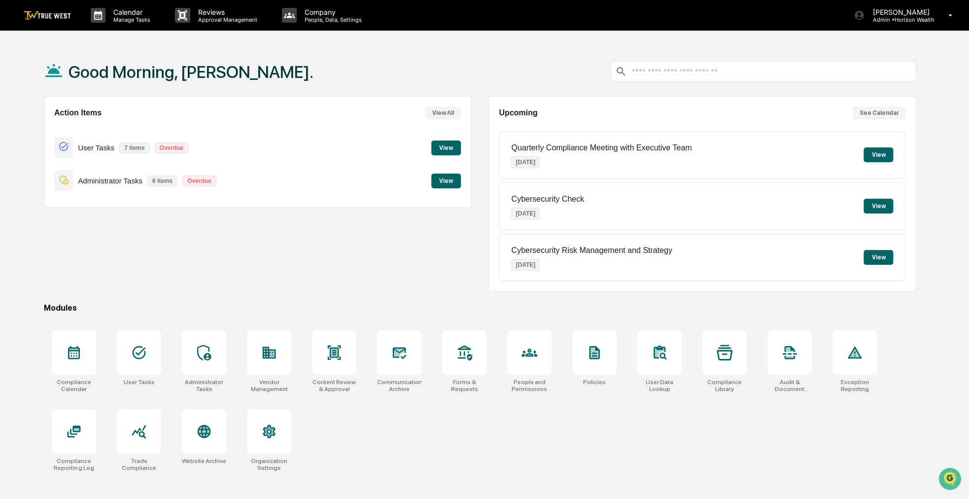
click at [454, 145] on button "View" at bounding box center [446, 148] width 30 height 15
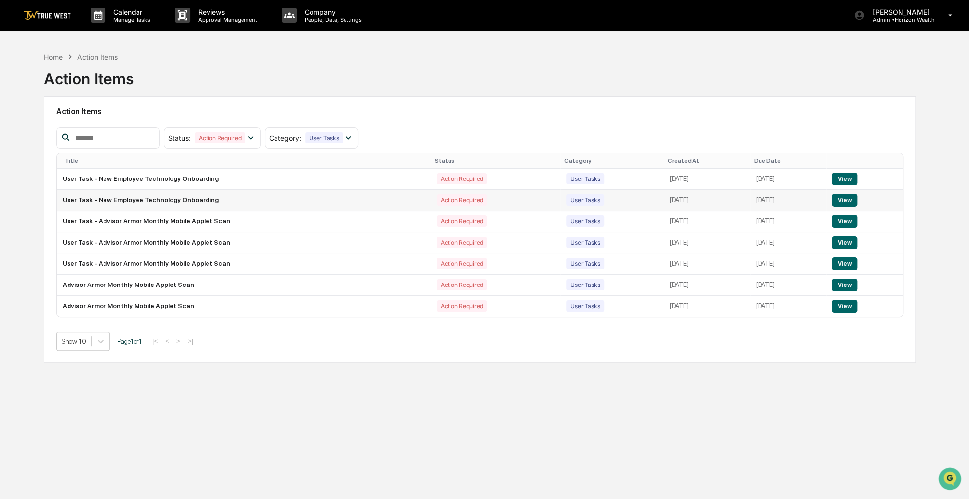
click at [858, 199] on button "View" at bounding box center [844, 200] width 25 height 13
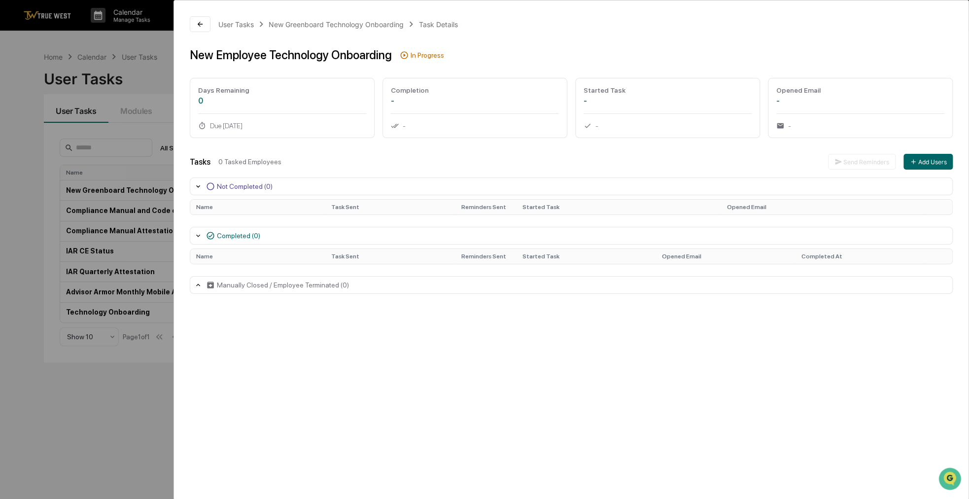
click at [124, 393] on div "User Tasks New Greenboard Technology Onboarding Task Details New Employee Techn…" at bounding box center [484, 249] width 969 height 499
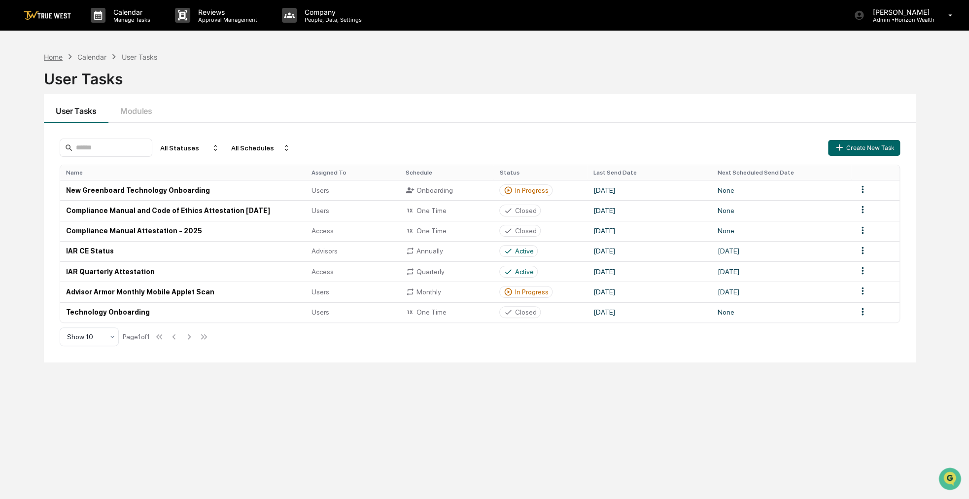
click at [58, 58] on div "Home" at bounding box center [53, 57] width 19 height 8
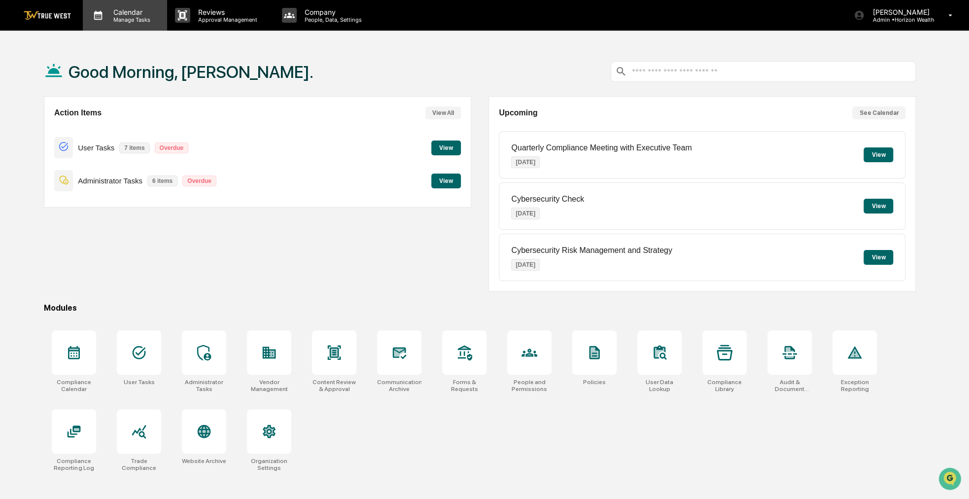
click at [150, 21] on p "Manage Tasks" at bounding box center [131, 19] width 50 height 7
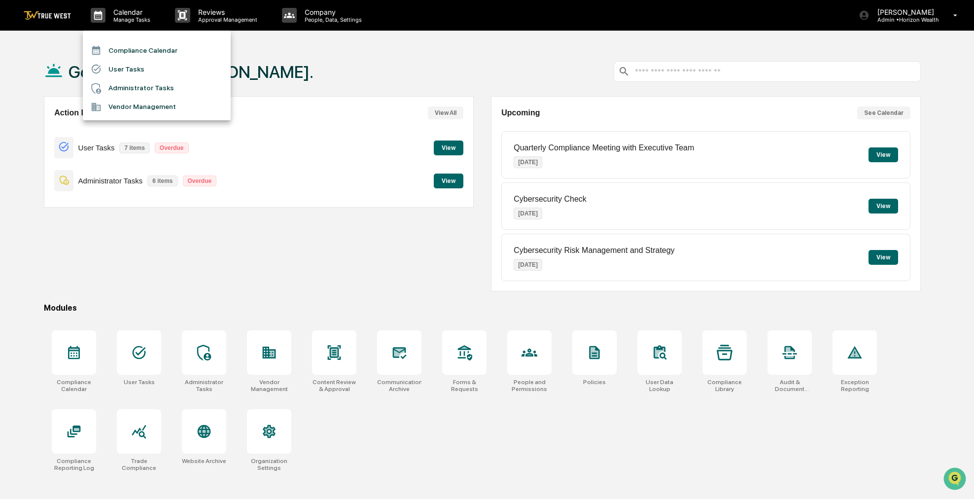
click at [150, 48] on li "Compliance Calendar" at bounding box center [157, 50] width 148 height 19
